Goal: Check status

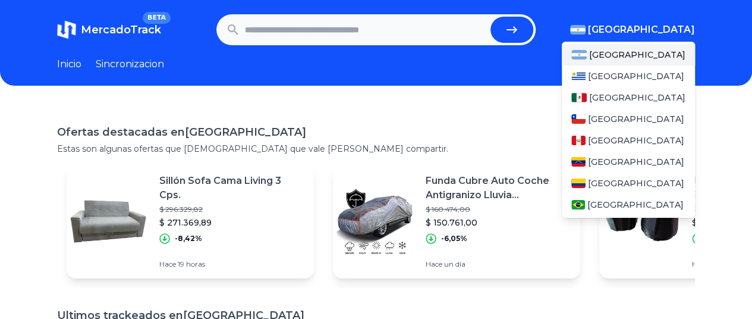
click at [682, 25] on span "[GEOGRAPHIC_DATA]" at bounding box center [641, 30] width 107 height 14
click at [601, 97] on span "[GEOGRAPHIC_DATA]" at bounding box center [637, 98] width 96 height 12
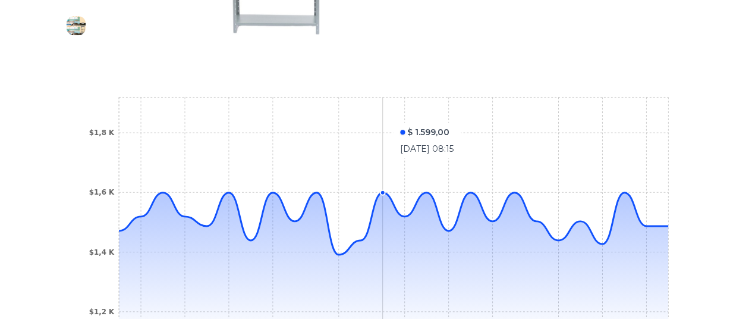
scroll to position [389, 0]
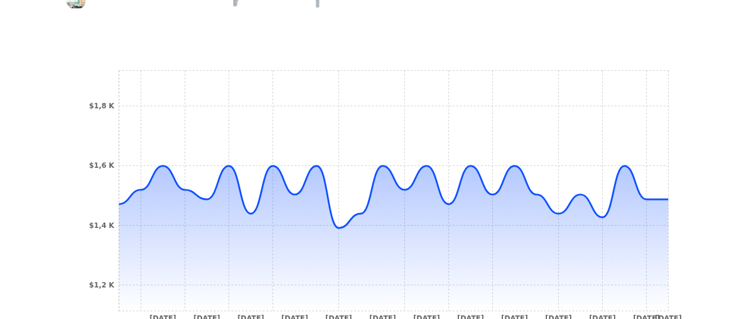
click at [726, 106] on div "Trackings Anaquel Estante Metálico Adf 5 Niveles 190x84x45cm Cal.26 Color Gris …" at bounding box center [376, 46] width 752 height 660
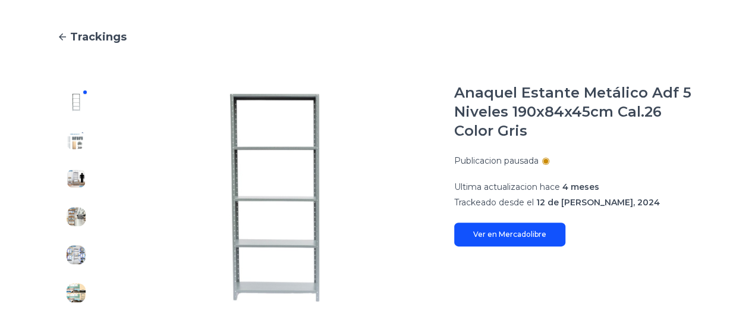
scroll to position [0, 0]
